Goal: Check status

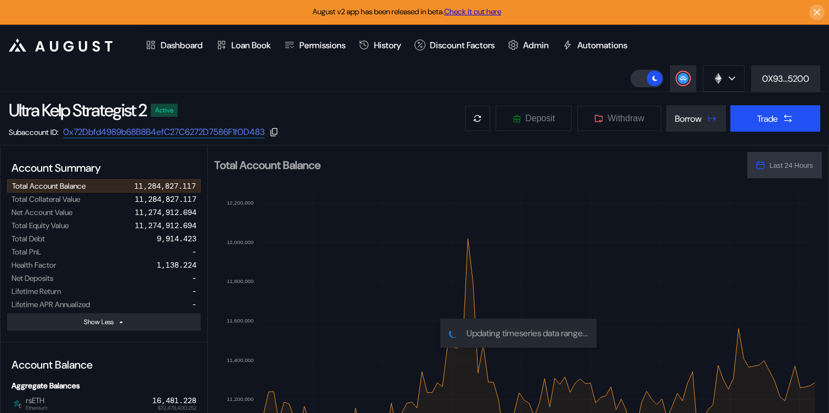
select select "*"
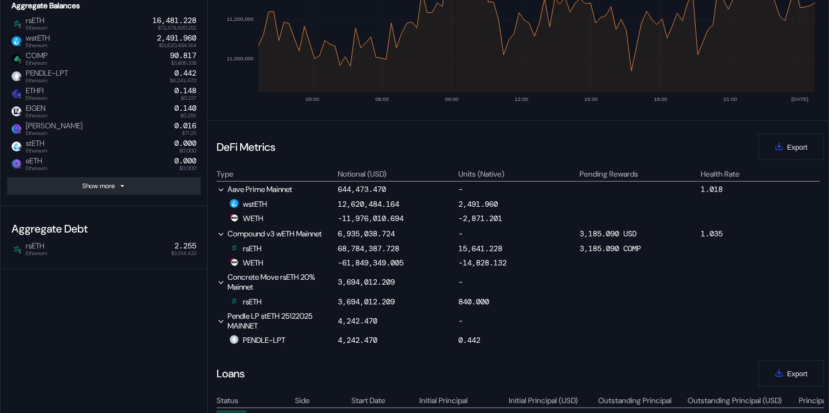
scroll to position [50, 0]
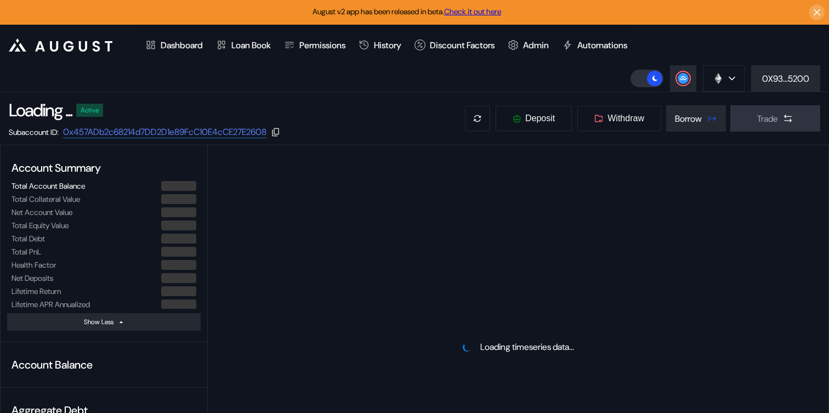
select select "*"
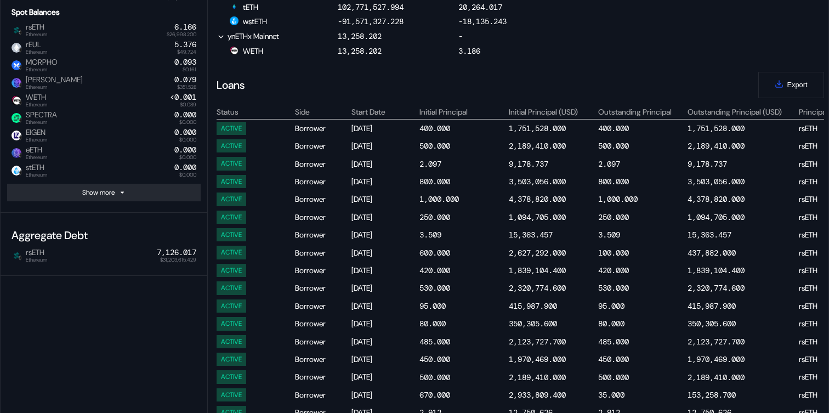
scroll to position [601, 0]
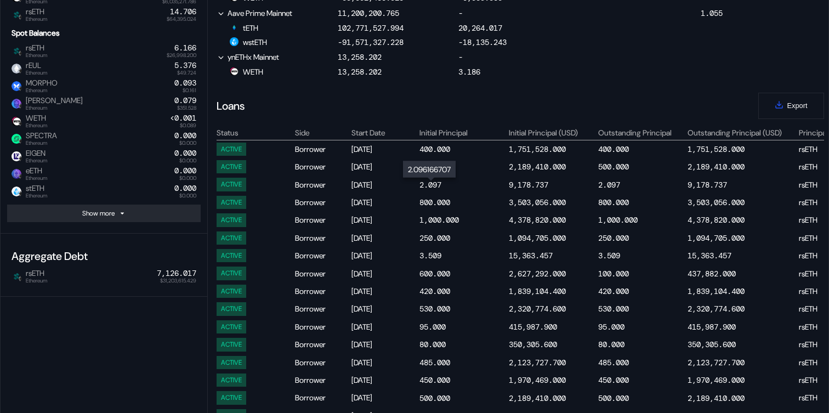
click at [428, 188] on div "2.097" at bounding box center [431, 185] width 22 height 10
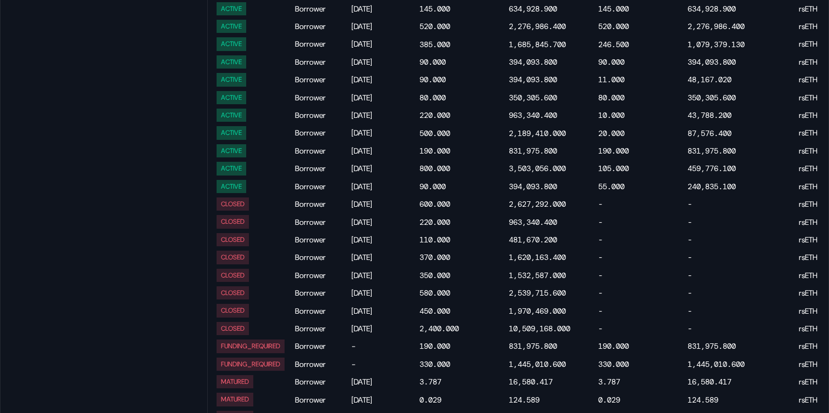
scroll to position [1163, 0]
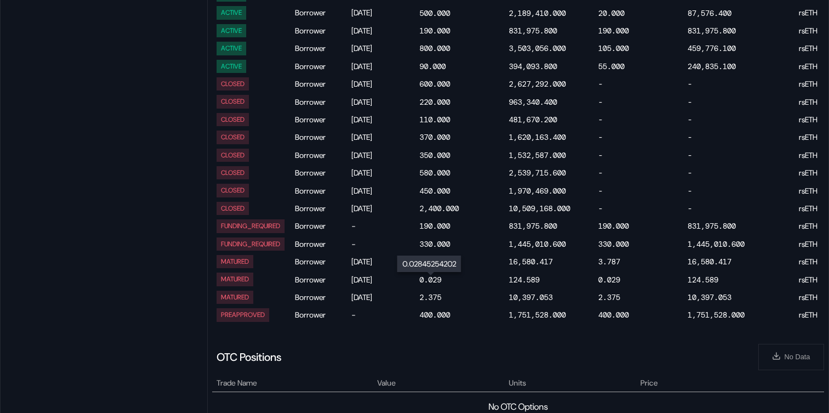
click at [430, 279] on div "0.029" at bounding box center [431, 280] width 22 height 10
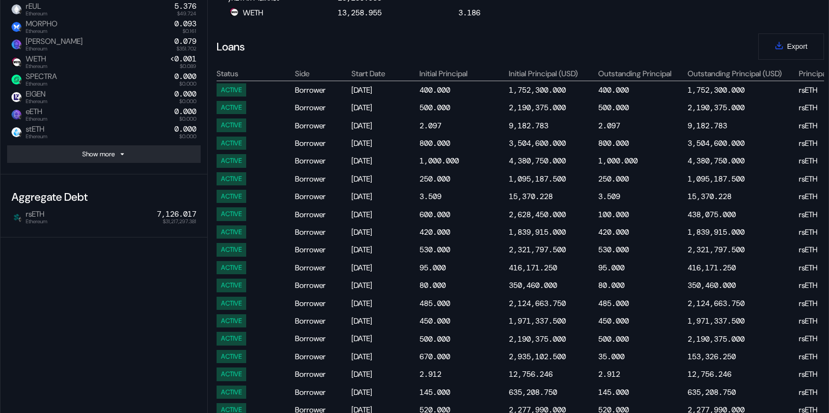
scroll to position [558, 0]
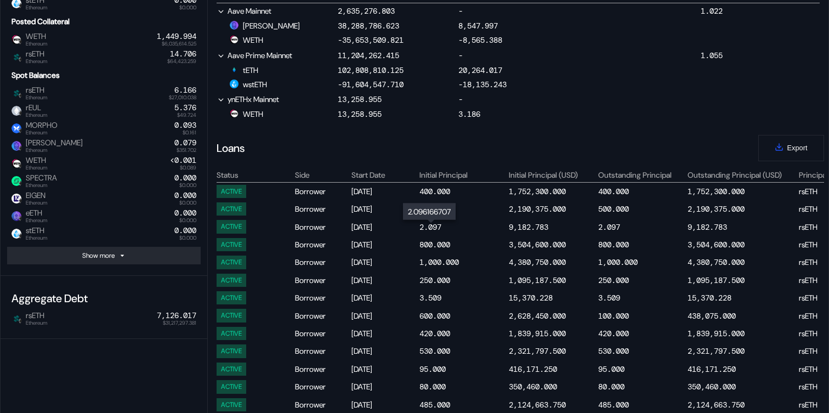
click at [424, 231] on div "2.097" at bounding box center [431, 227] width 22 height 10
click at [429, 300] on div "3.509" at bounding box center [431, 298] width 22 height 10
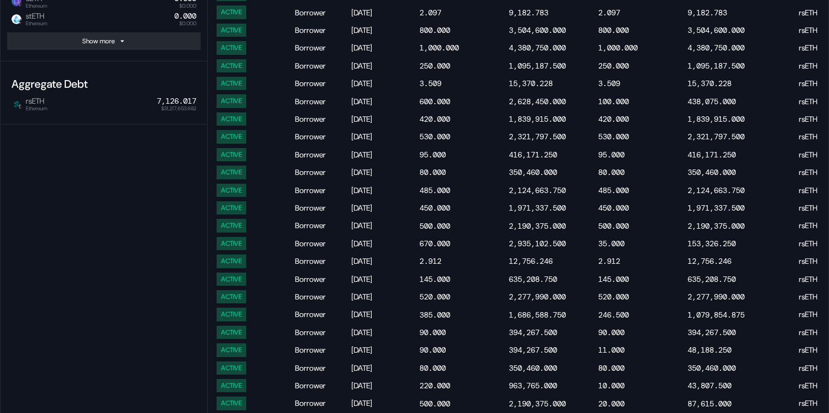
scroll to position [798, 0]
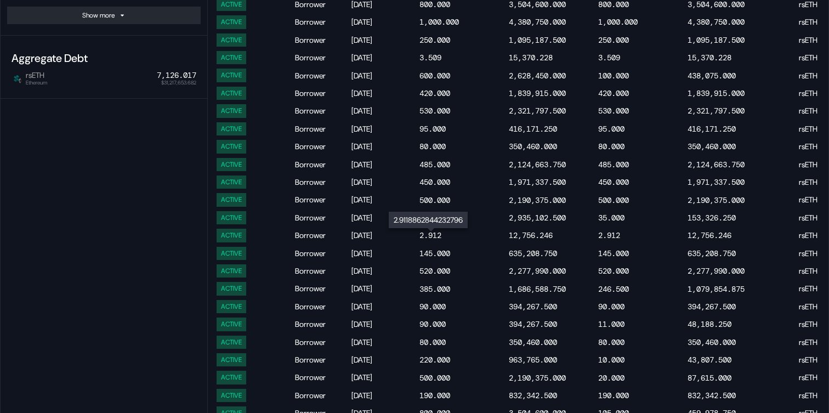
click at [434, 237] on div "2.912" at bounding box center [431, 235] width 22 height 10
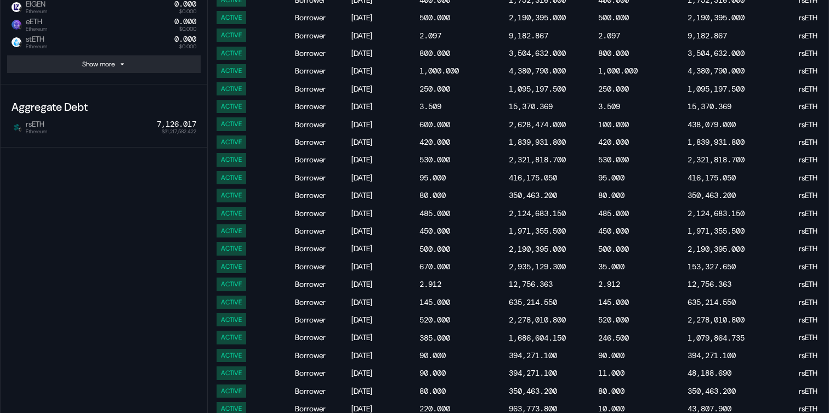
scroll to position [650, 0]
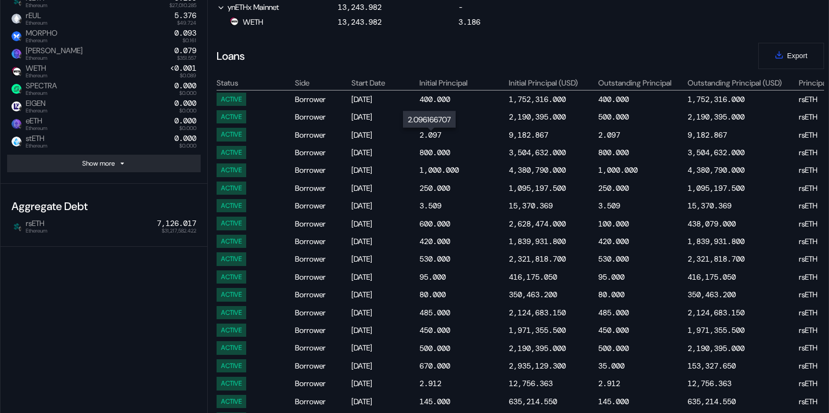
click at [432, 135] on div "2.097" at bounding box center [431, 135] width 22 height 10
click at [432, 209] on div "3.509" at bounding box center [431, 206] width 22 height 10
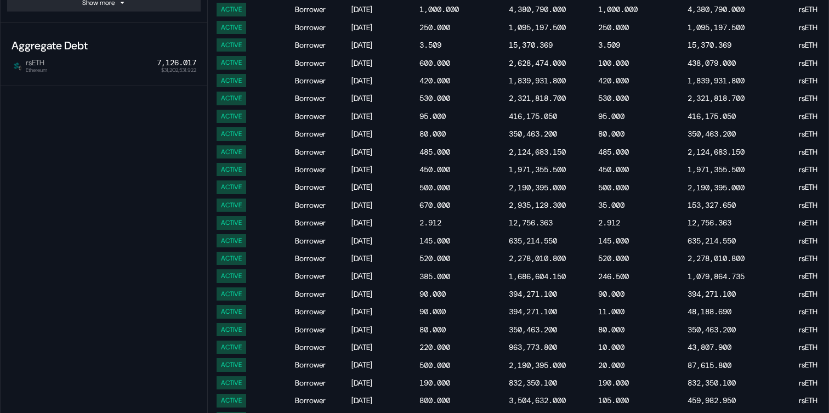
scroll to position [817, 0]
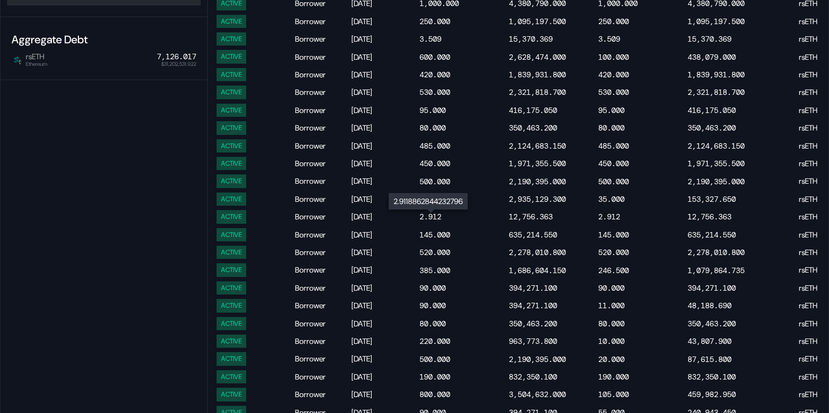
click at [427, 222] on div "2.912" at bounding box center [431, 217] width 22 height 10
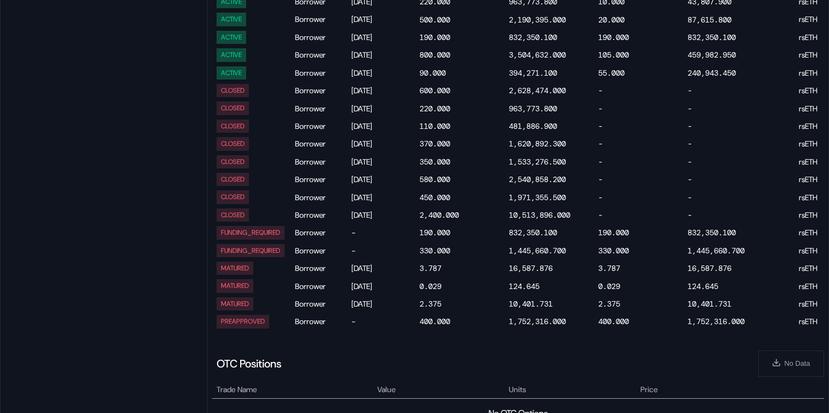
scroll to position [1158, 0]
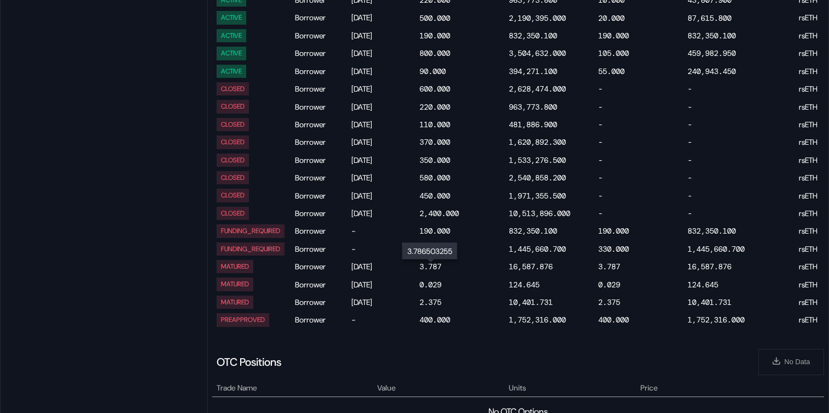
click at [440, 268] on div "3.787" at bounding box center [431, 267] width 22 height 10
click at [432, 291] on div "0.029" at bounding box center [464, 283] width 88 height 13
click at [434, 284] on div "0.029" at bounding box center [431, 285] width 22 height 10
click at [437, 302] on div "2.375" at bounding box center [431, 302] width 22 height 10
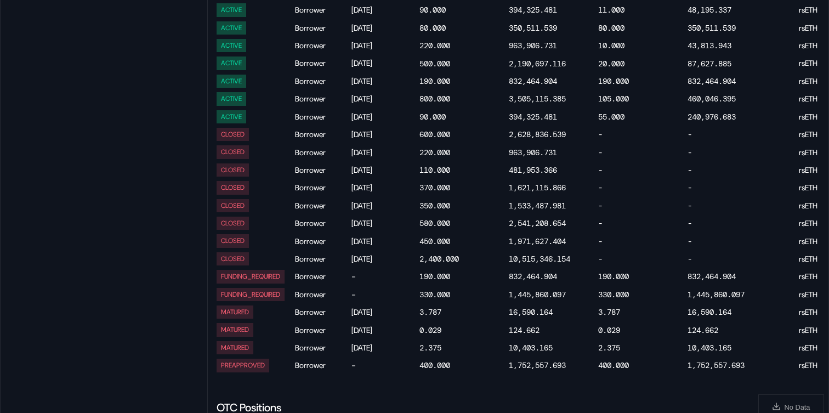
scroll to position [1145, 0]
